Goal: Information Seeking & Learning: Learn about a topic

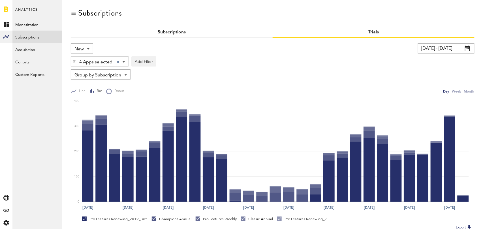
click at [161, 31] on link "Subscriptions" at bounding box center [172, 32] width 28 height 5
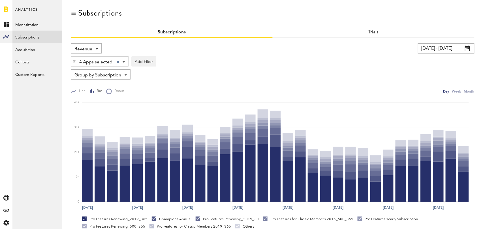
click at [95, 46] on div "Revenue Revenue MRR Actives Trial Status Billing Retries New Subscriptions Rene…" at bounding box center [86, 48] width 31 height 10
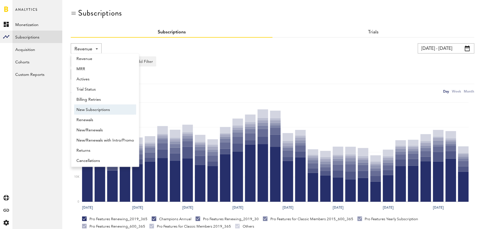
click at [98, 110] on span "New Subscriptions" at bounding box center [104, 110] width 57 height 10
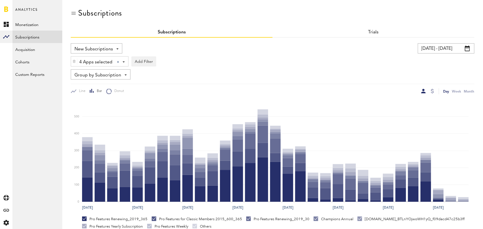
click at [457, 51] on input "[DATE] - [DATE]" at bounding box center [446, 48] width 57 height 10
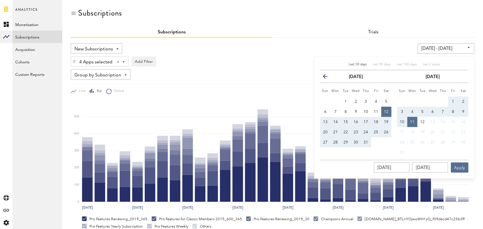
click at [358, 62] on div "Last 30 days Last 90 days Last 180 days Last 2 years previous July 2025 next Su…" at bounding box center [394, 117] width 160 height 122
click at [358, 65] on span "Last 30 days" at bounding box center [358, 64] width 18 height 3
click at [358, 63] on span "Last 30 days" at bounding box center [358, 64] width 18 height 3
click at [464, 167] on button "Apply" at bounding box center [460, 168] width 18 height 10
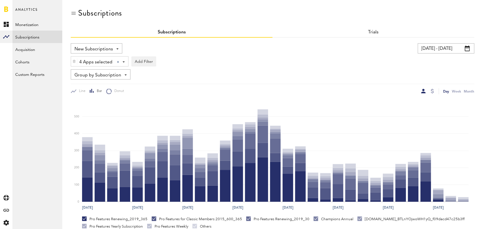
click at [90, 75] on span "Group by Subscription" at bounding box center [97, 76] width 47 height 10
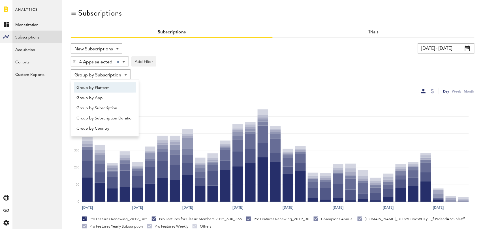
click at [93, 86] on span "Group by Platform" at bounding box center [104, 88] width 57 height 10
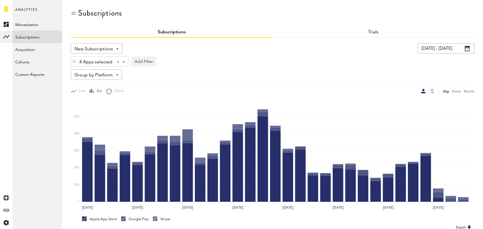
click at [254, 63] on div "4 Apps selected 4 Apps selected All Active Inactive CoachNow: Sports Coaching A…" at bounding box center [273, 60] width 404 height 13
click at [110, 46] on span "New Subscriptions" at bounding box center [93, 49] width 39 height 10
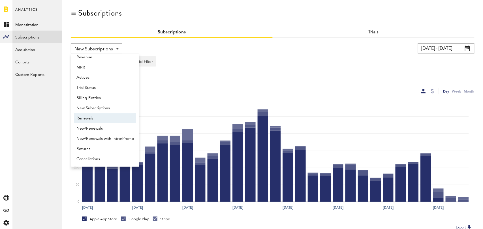
click at [102, 119] on span "Renewals" at bounding box center [104, 119] width 57 height 10
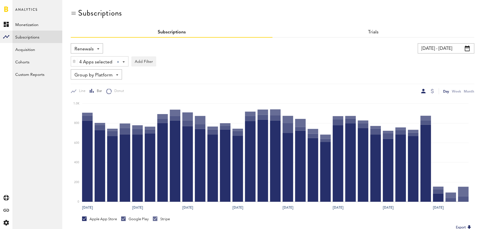
click at [116, 74] on span at bounding box center [117, 74] width 2 height 1
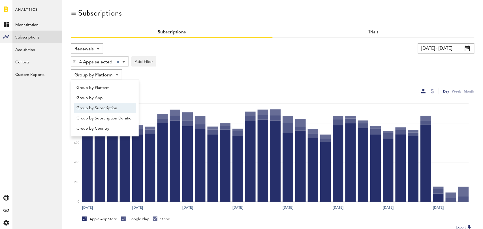
click at [104, 106] on span "Group by Subscription" at bounding box center [104, 108] width 57 height 10
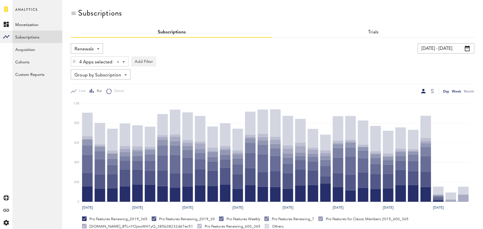
click at [458, 93] on div "Week" at bounding box center [456, 91] width 9 height 6
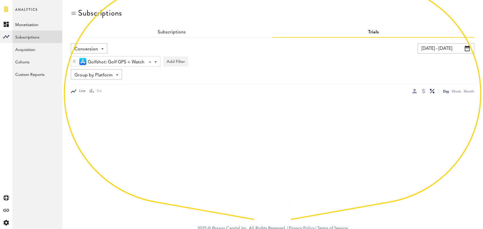
click at [448, 48] on input "07/02/25 - 08/01/25" at bounding box center [446, 48] width 57 height 10
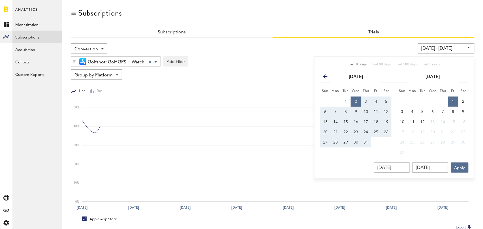
click at [354, 65] on span "Last 30 days" at bounding box center [358, 64] width 18 height 3
type input "[DATE] - [DATE]"
type input "[DATE]"
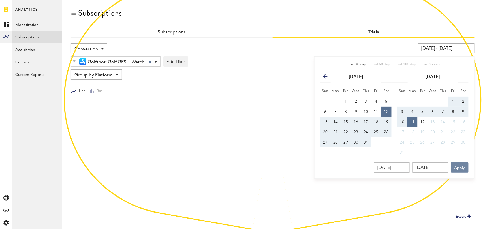
click at [462, 167] on button "Apply" at bounding box center [460, 168] width 18 height 10
